Goal: Book appointment/travel/reservation

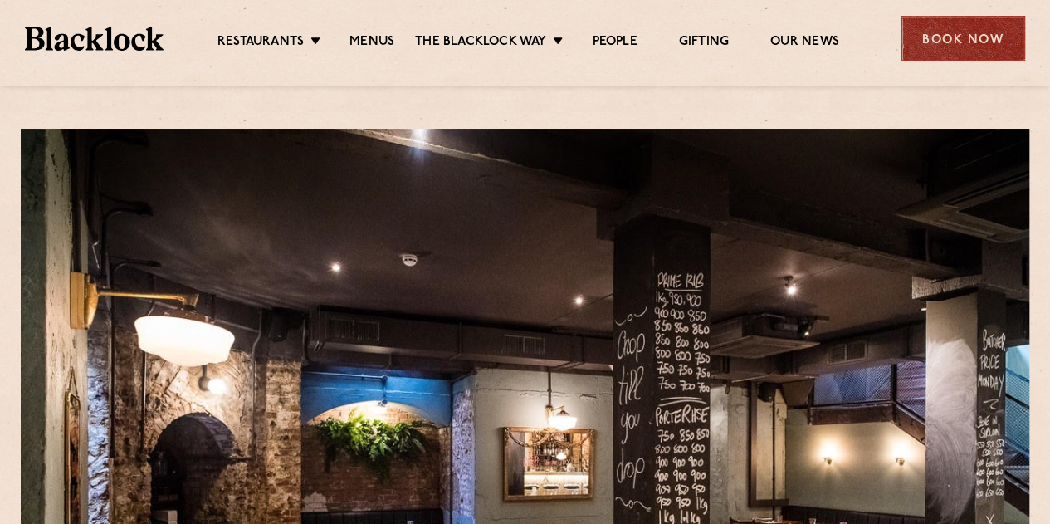
click at [994, 26] on div "Book Now" at bounding box center [963, 39] width 125 height 46
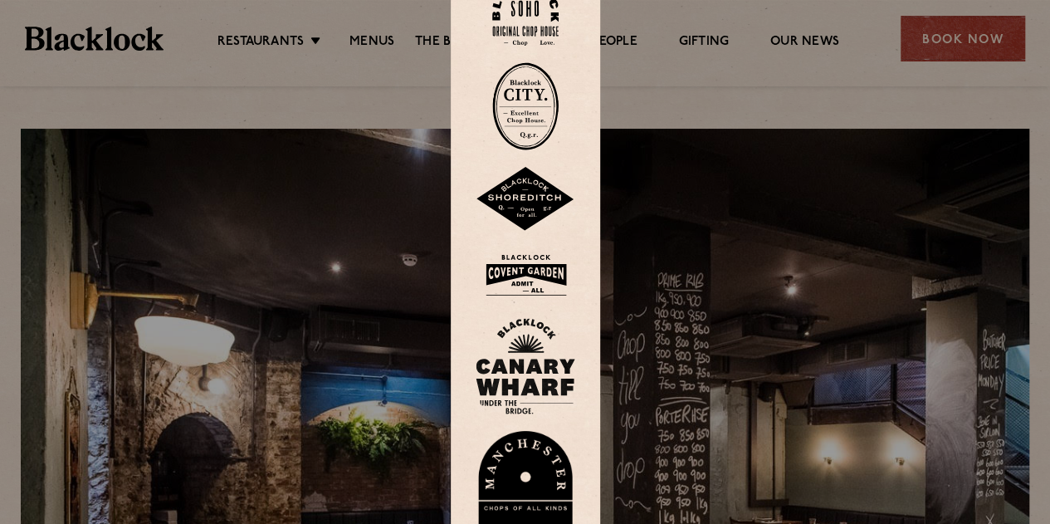
click at [520, 100] on img at bounding box center [525, 106] width 66 height 88
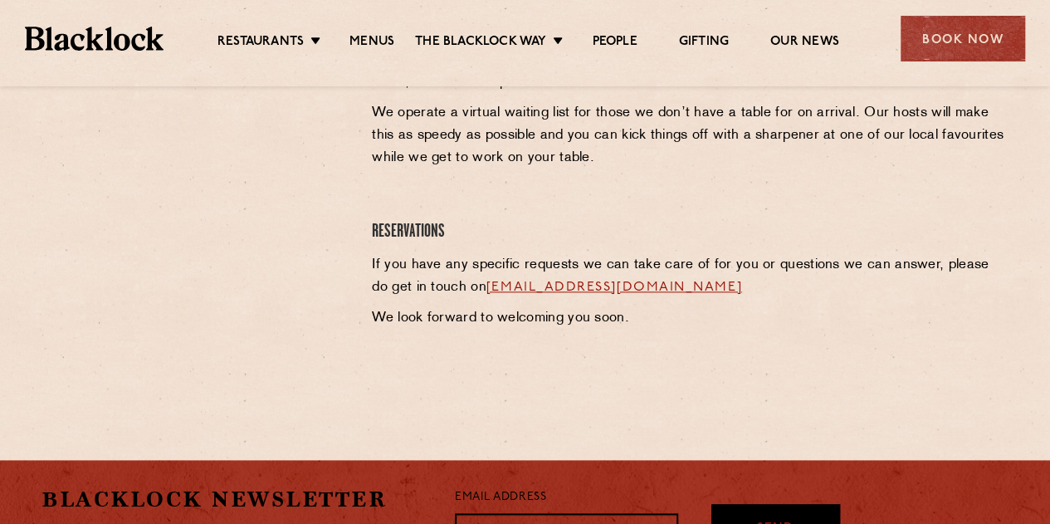
scroll to position [830, 0]
